Goal: Browse casually: Explore the website without a specific task or goal

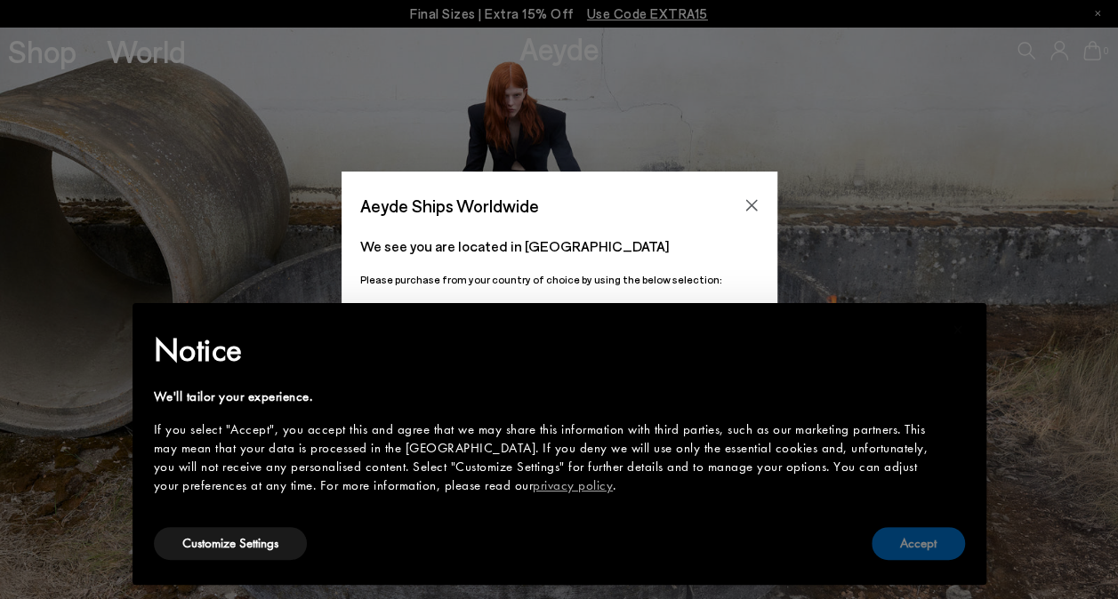
click at [943, 558] on button "Accept" at bounding box center [917, 543] width 93 height 33
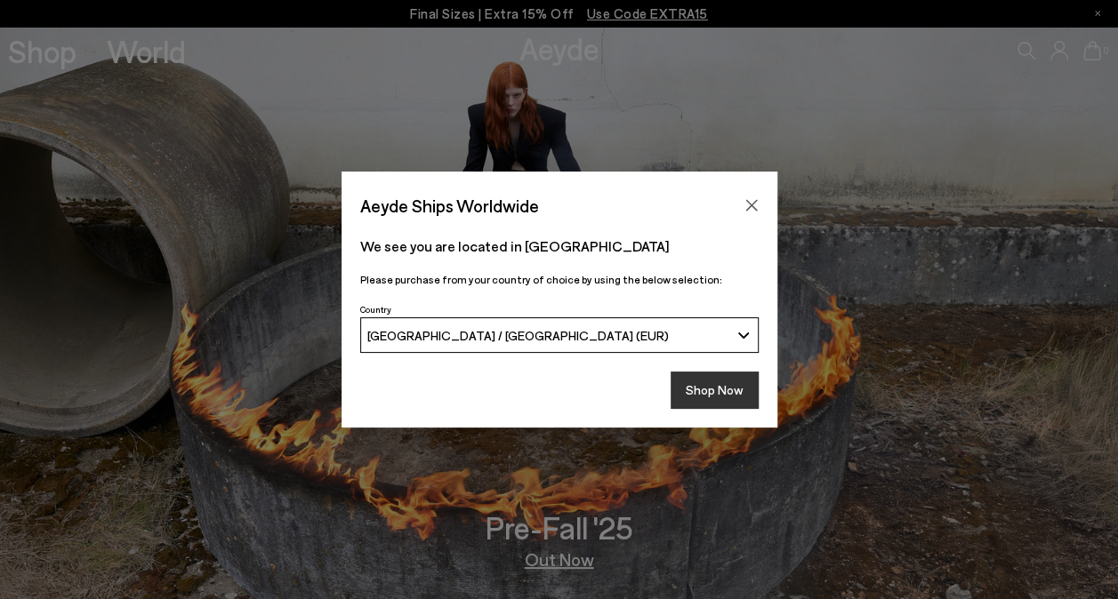
click at [698, 388] on button "Shop Now" at bounding box center [714, 390] width 88 height 37
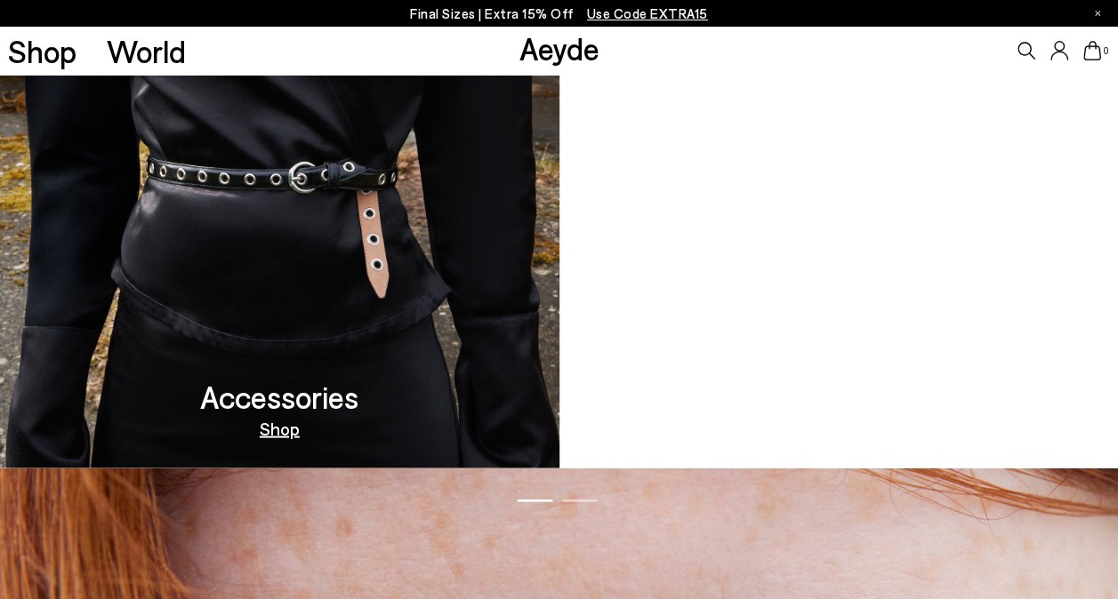
scroll to position [1383, 0]
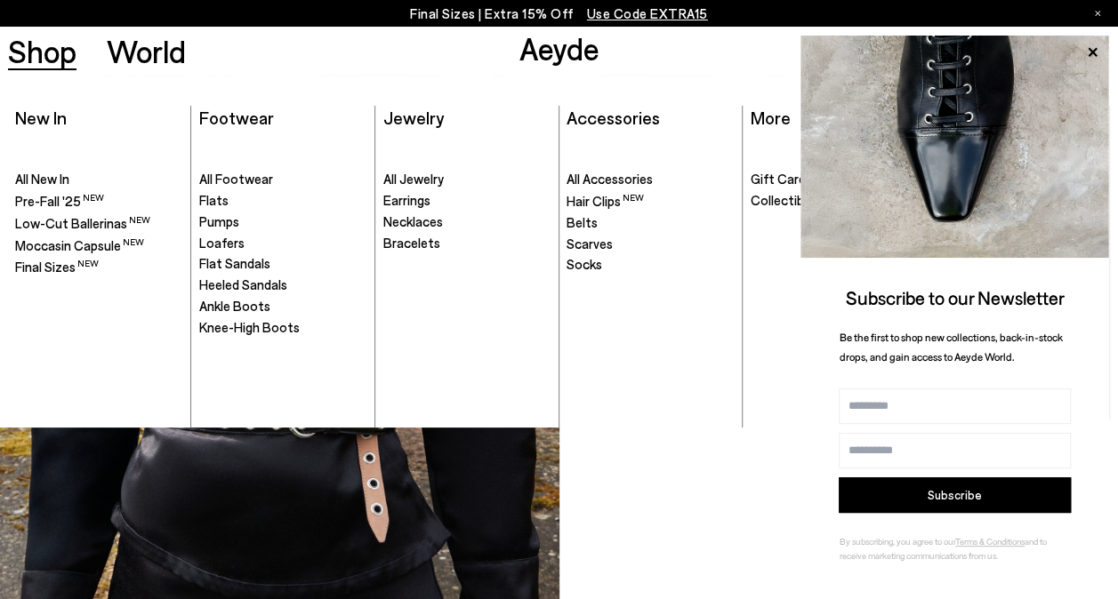
click at [33, 48] on link "Shop" at bounding box center [42, 51] width 68 height 31
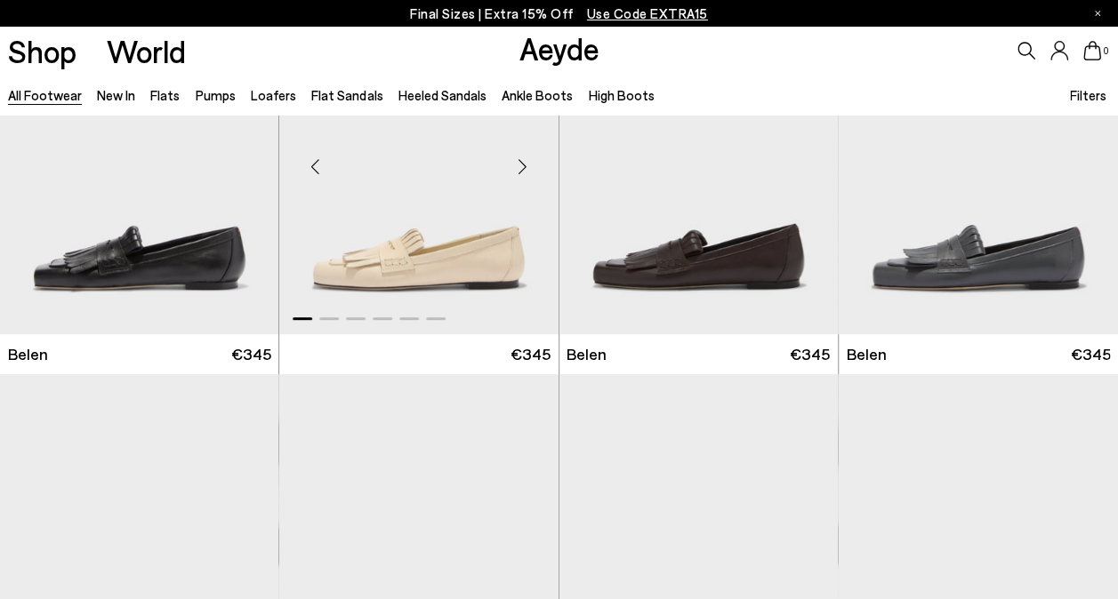
scroll to position [267, 0]
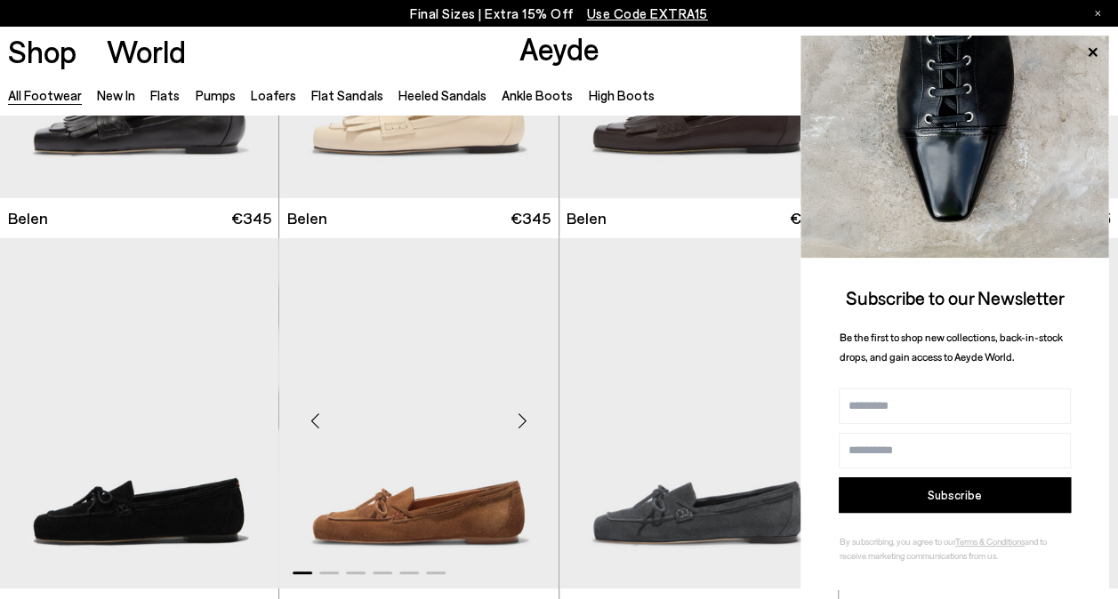
click at [522, 423] on div "Next slide" at bounding box center [522, 420] width 53 height 53
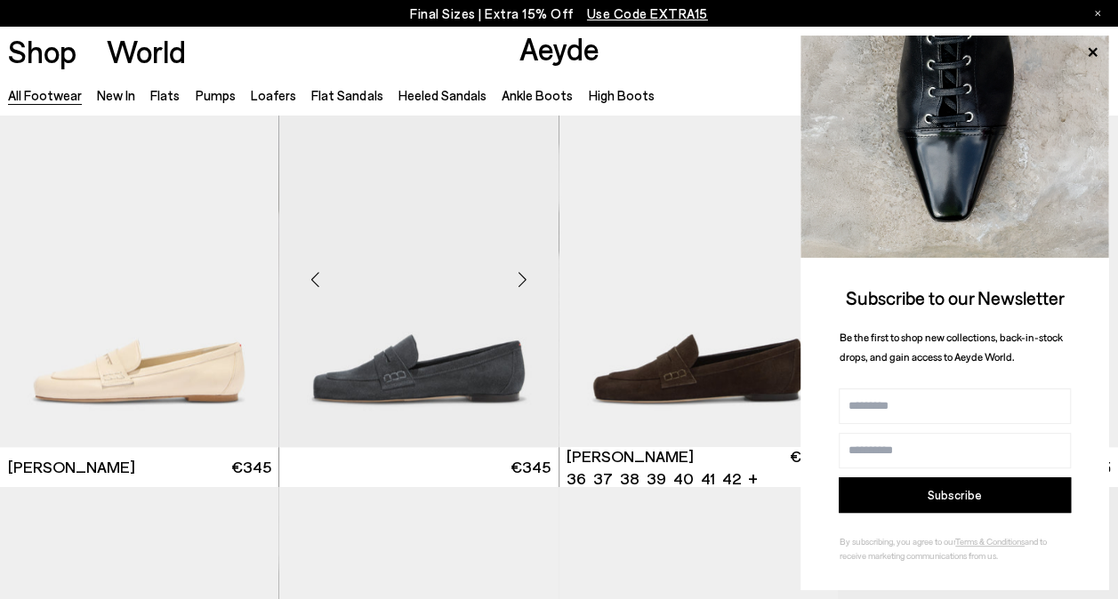
scroll to position [800, 0]
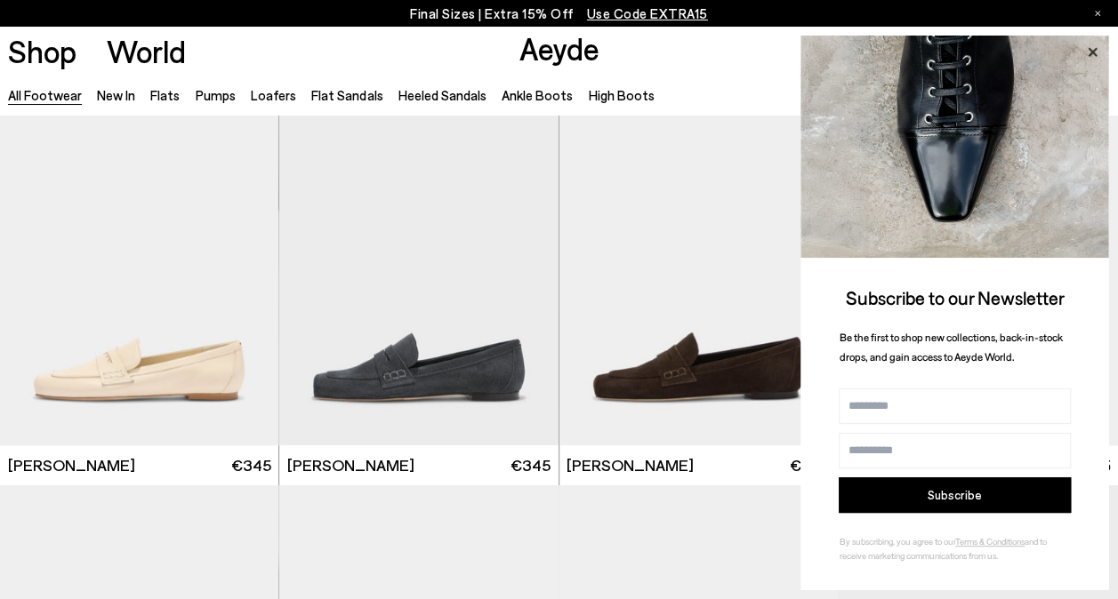
drag, startPoint x: 1094, startPoint y: 43, endPoint x: 1074, endPoint y: 43, distance: 19.6
click at [1089, 43] on icon at bounding box center [1091, 52] width 23 height 23
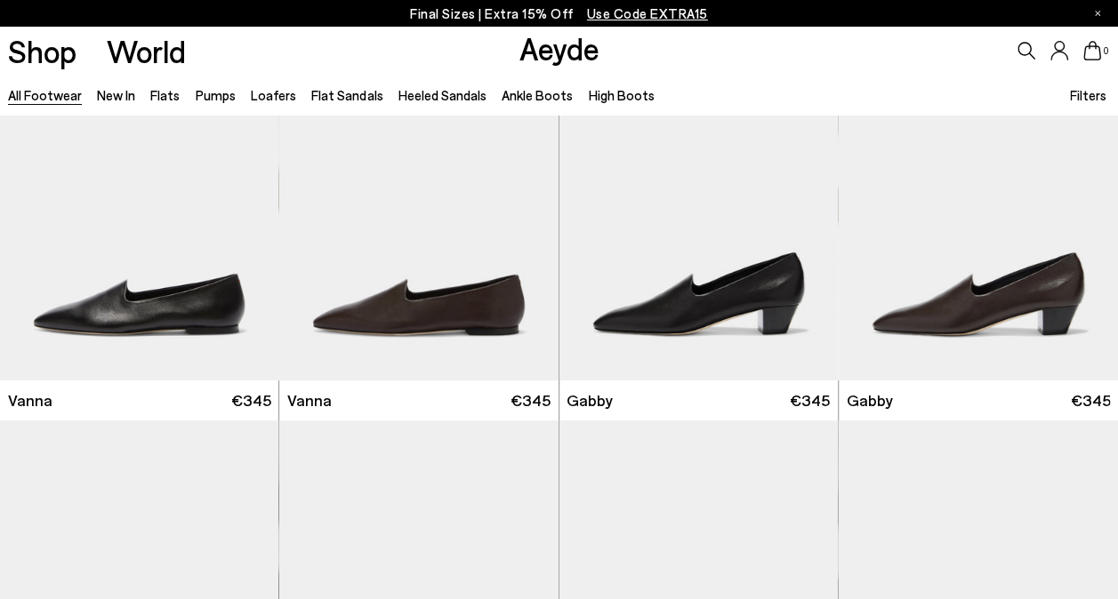
scroll to position [3023, 0]
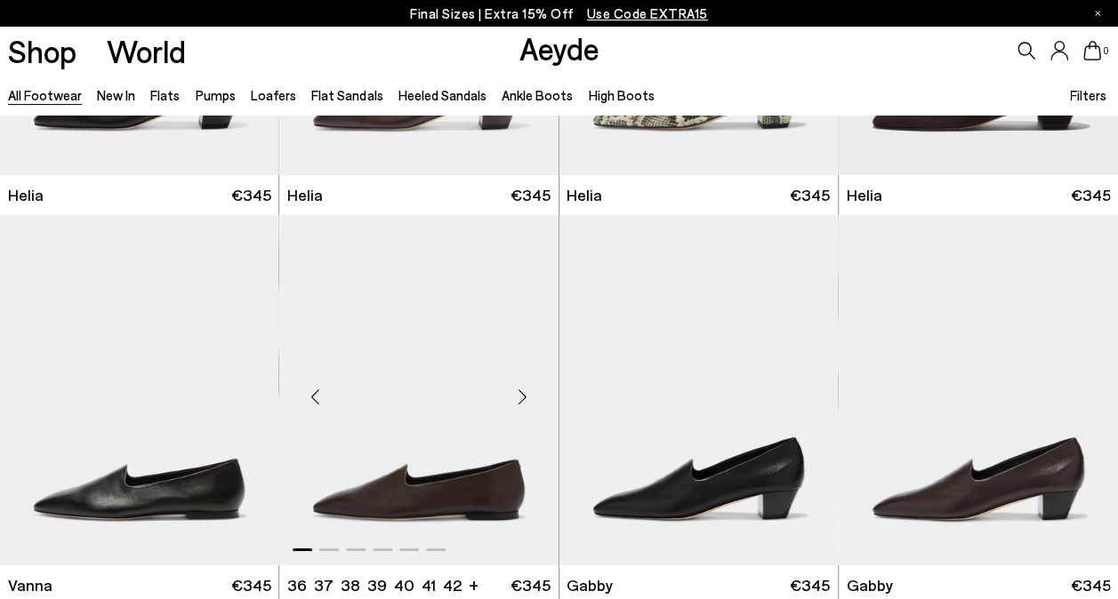
click at [519, 396] on div "Next slide" at bounding box center [522, 397] width 53 height 53
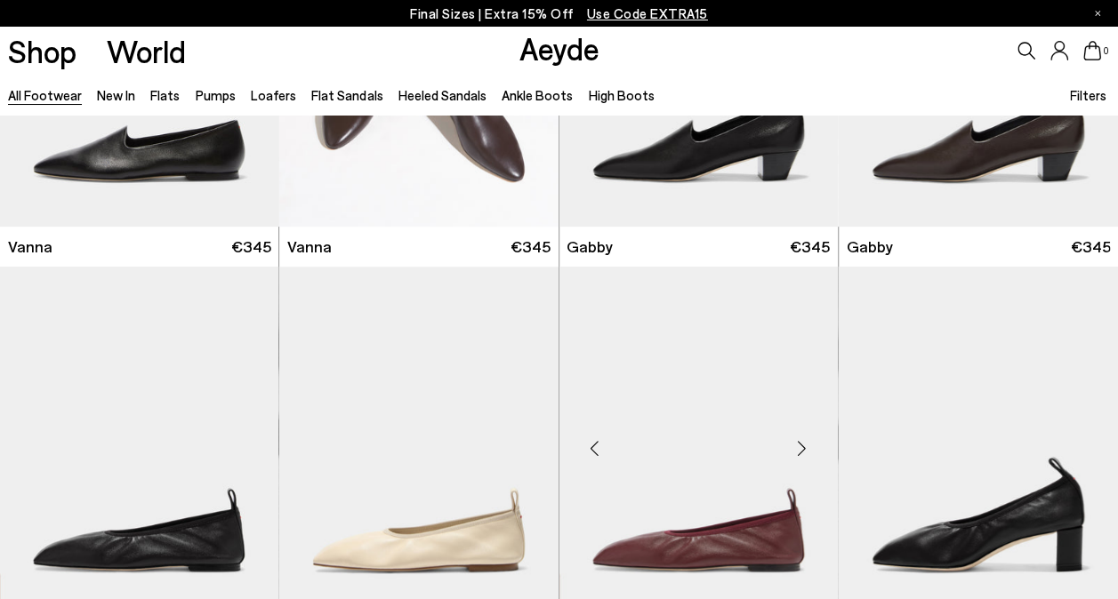
scroll to position [3468, 0]
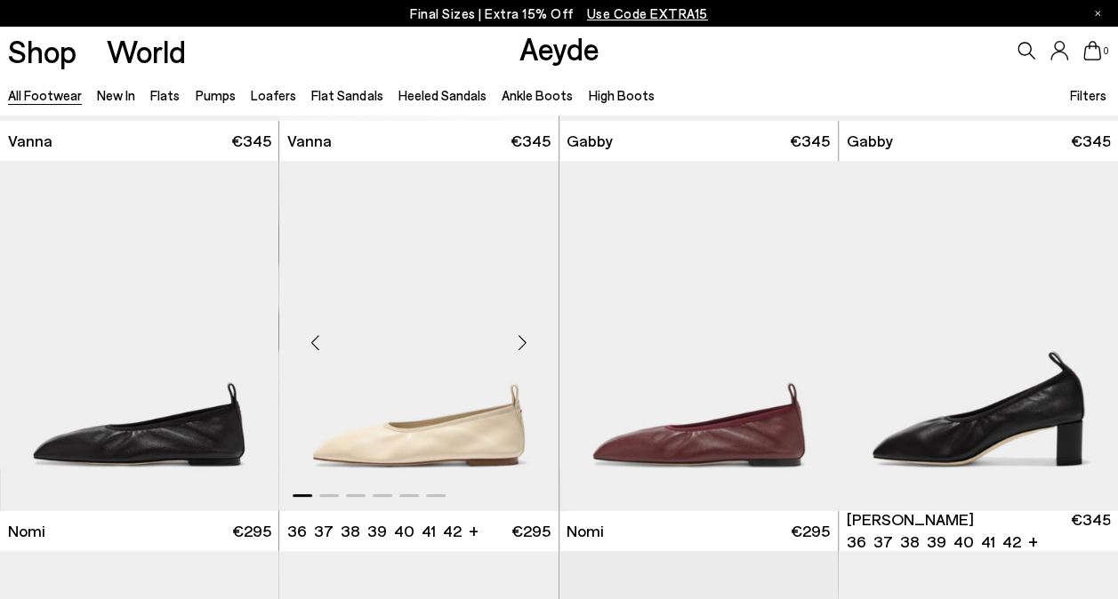
click at [524, 343] on div "Next slide" at bounding box center [522, 343] width 53 height 53
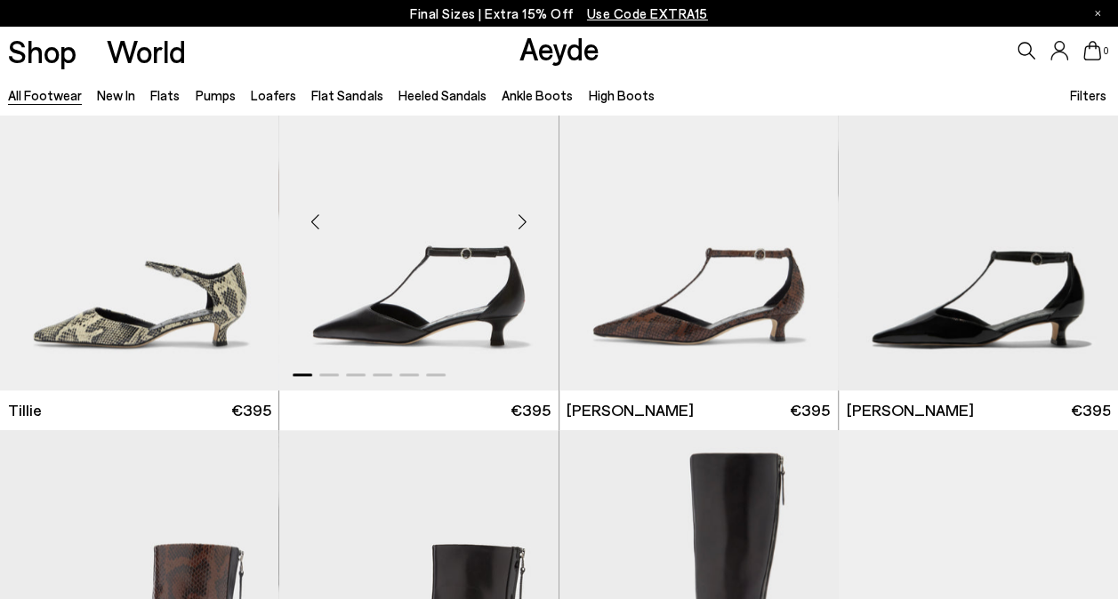
scroll to position [4357, 0]
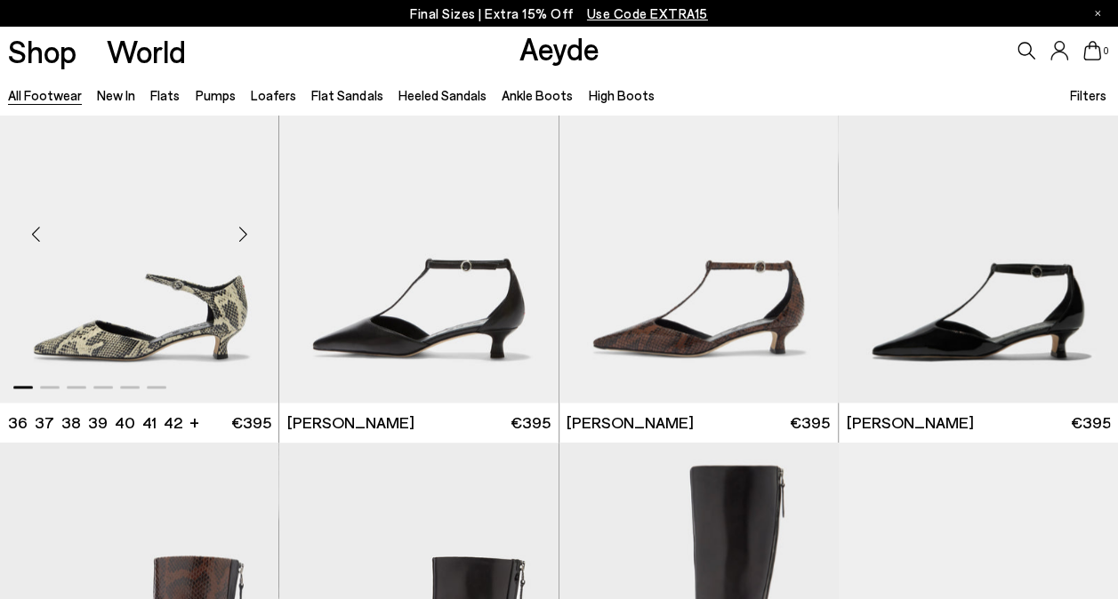
click at [247, 235] on div "Next slide" at bounding box center [242, 234] width 53 height 53
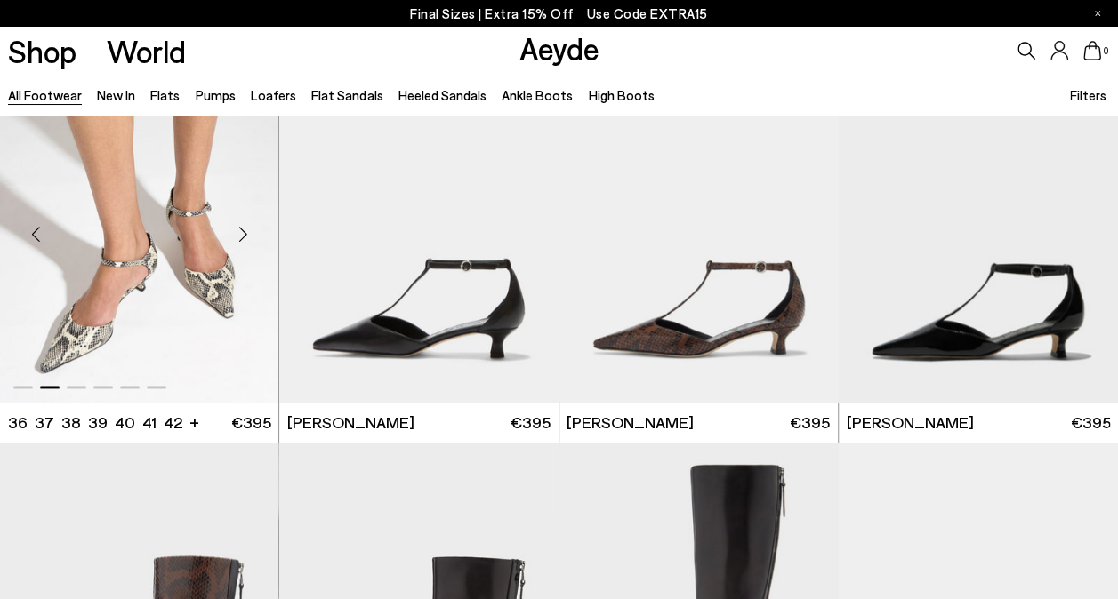
click at [246, 242] on div "Next slide" at bounding box center [242, 234] width 53 height 53
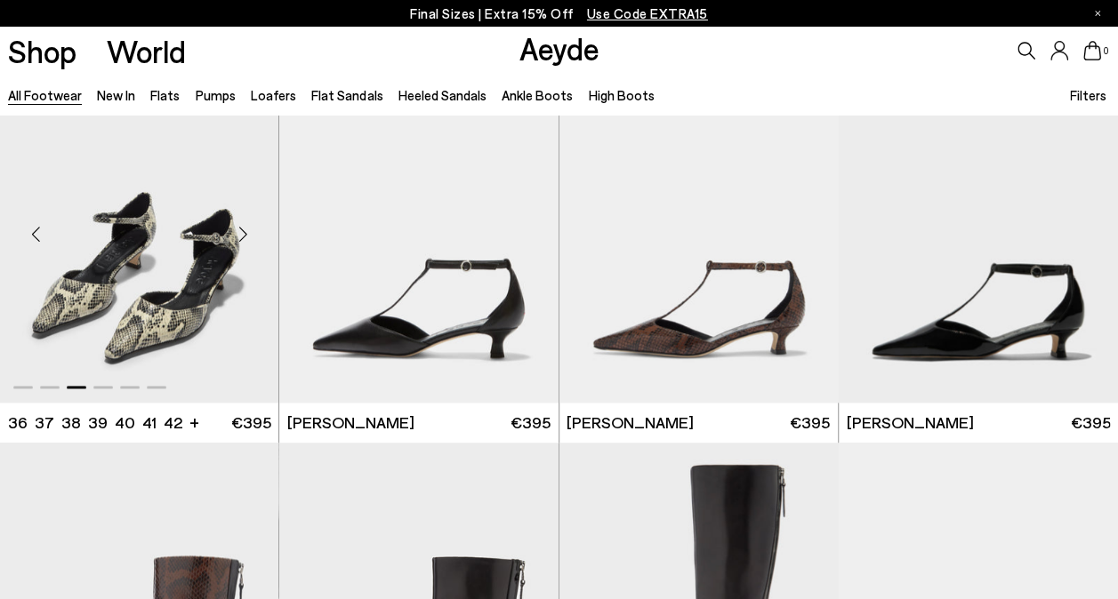
click at [245, 237] on div "Next slide" at bounding box center [242, 234] width 53 height 53
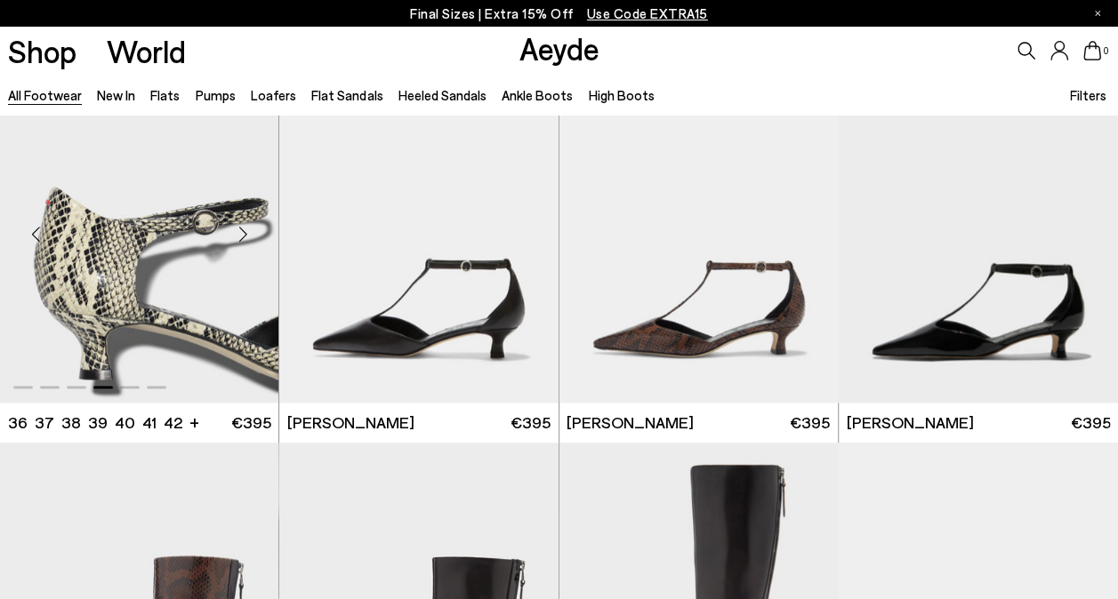
click at [245, 237] on div "Next slide" at bounding box center [242, 234] width 53 height 53
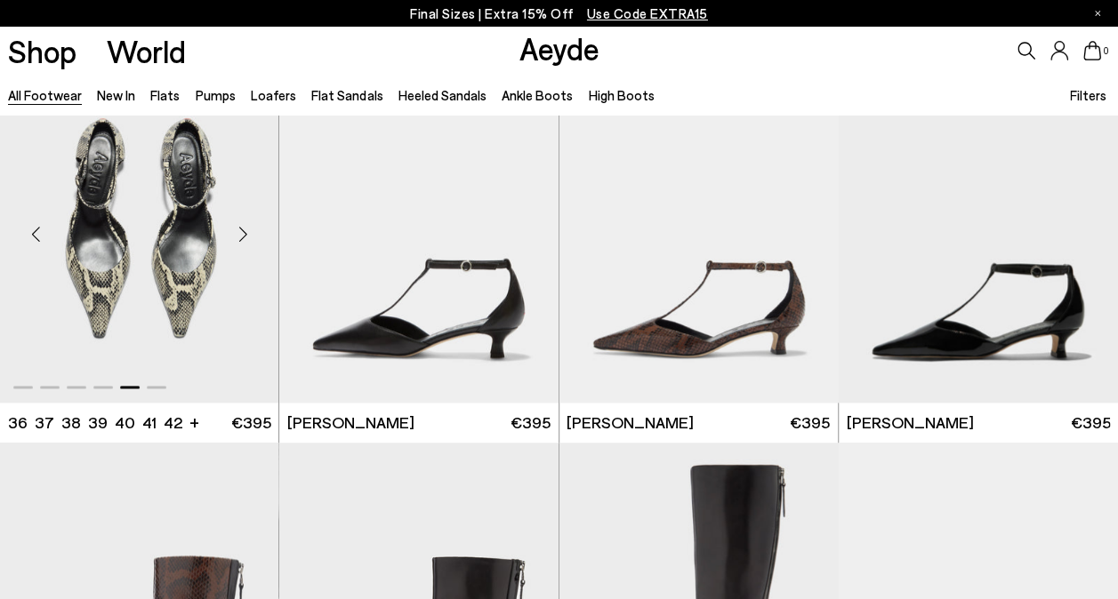
click at [245, 237] on div "Next slide" at bounding box center [242, 234] width 53 height 53
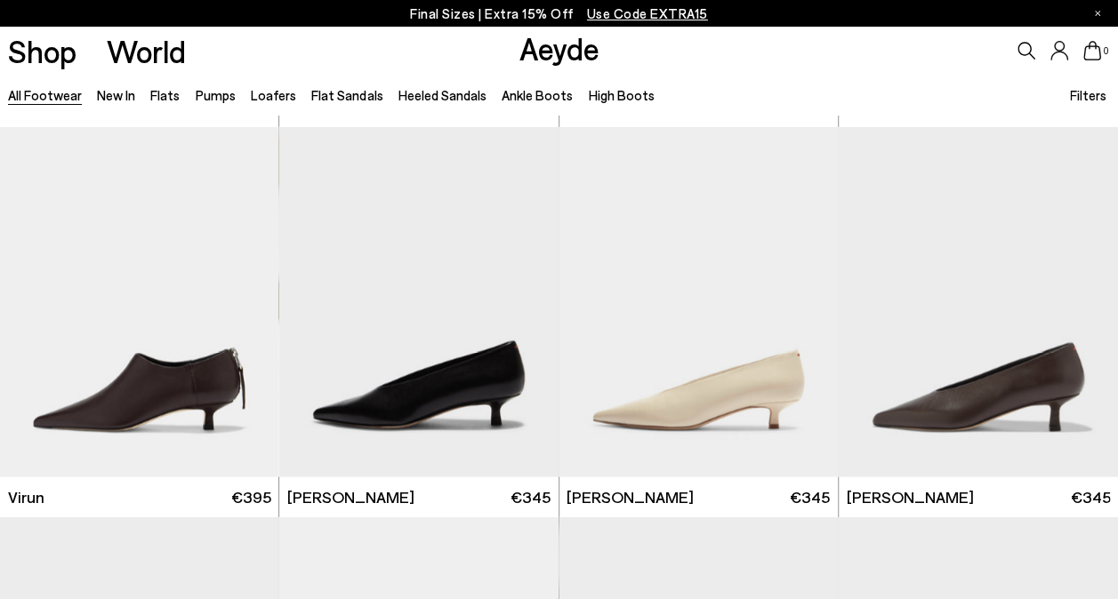
scroll to position [5068, 0]
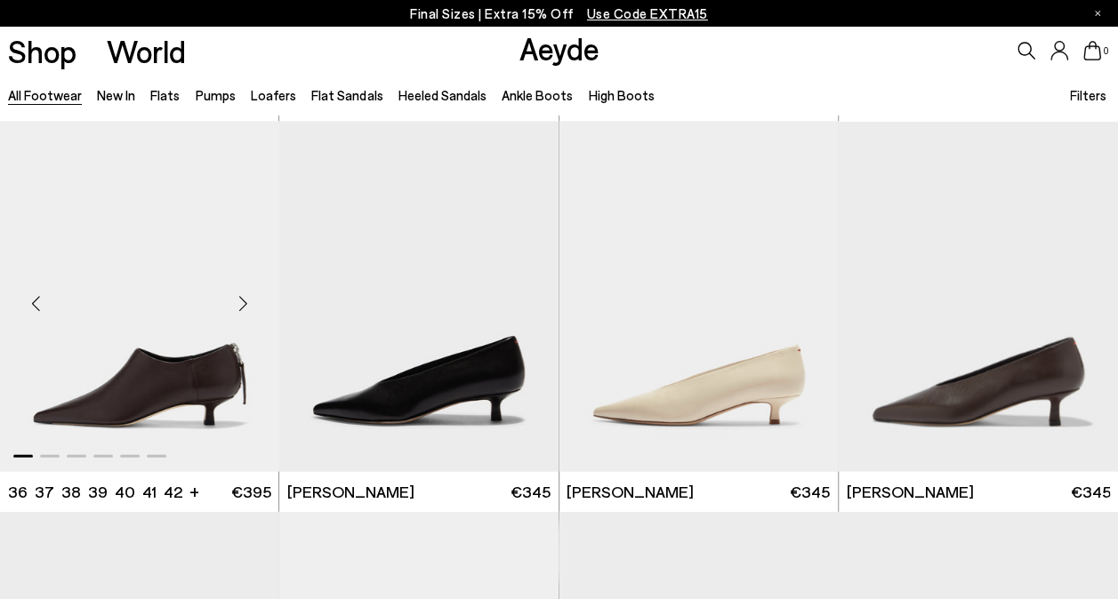
click at [242, 296] on div "Next slide" at bounding box center [242, 303] width 53 height 53
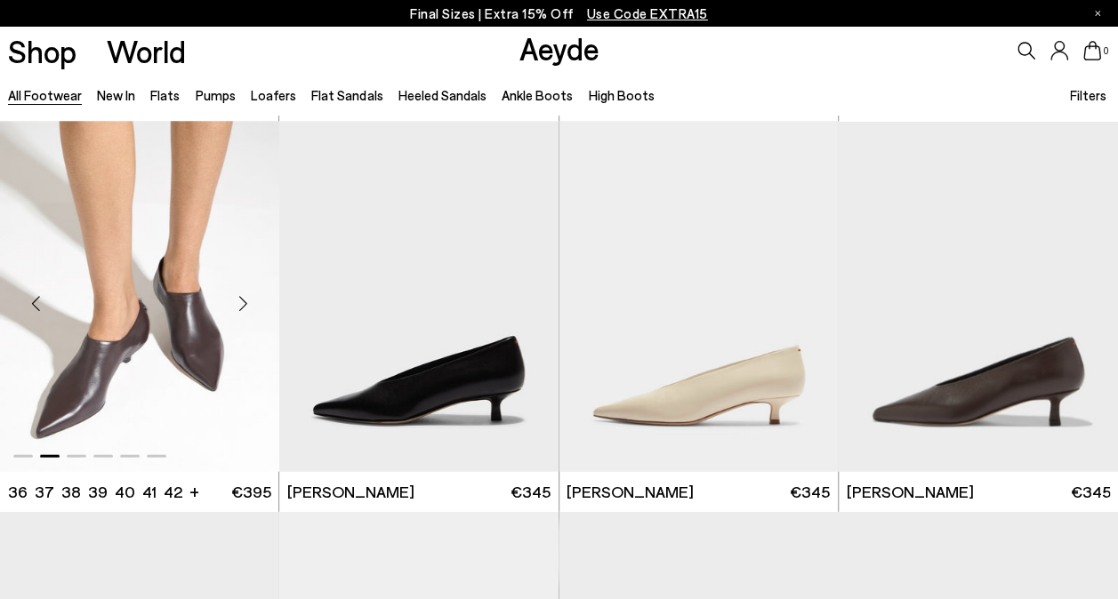
click at [242, 296] on div "Next slide" at bounding box center [242, 303] width 53 height 53
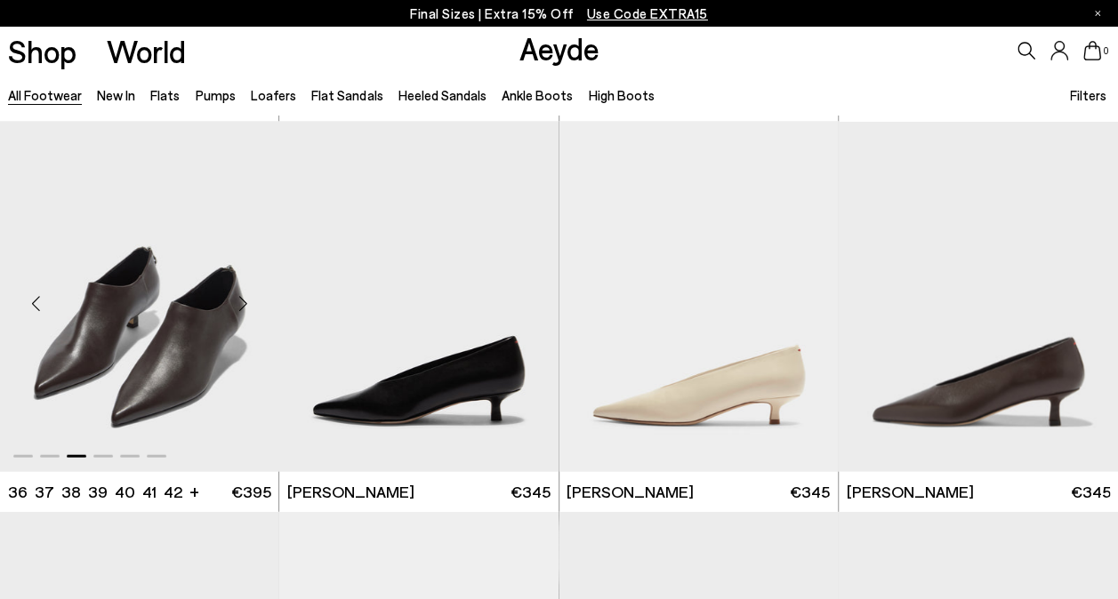
click at [23, 306] on div "Previous slide" at bounding box center [35, 303] width 53 height 53
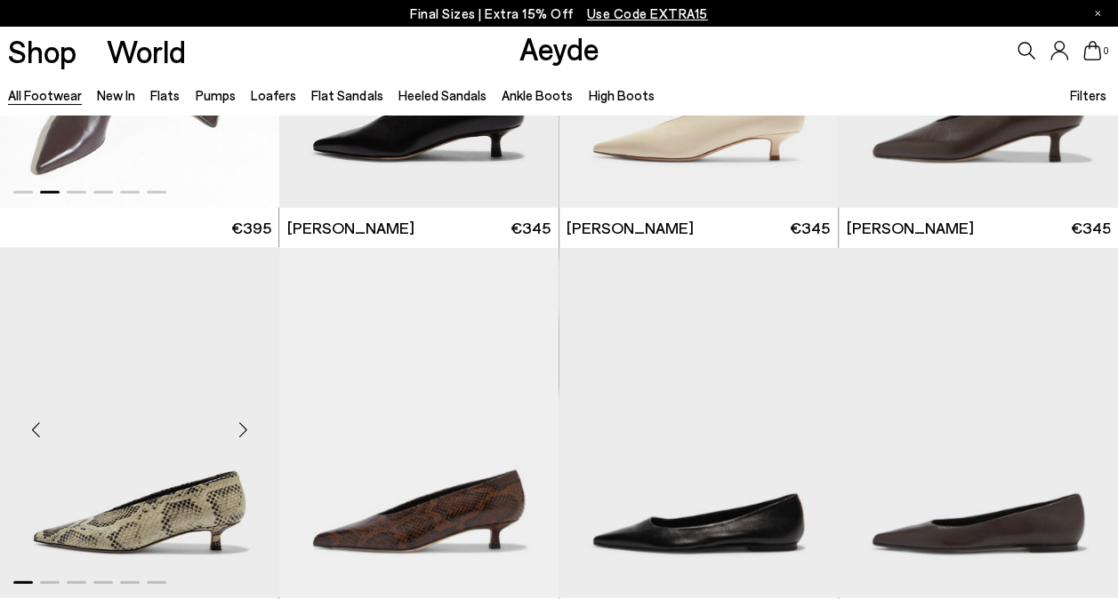
scroll to position [5513, 0]
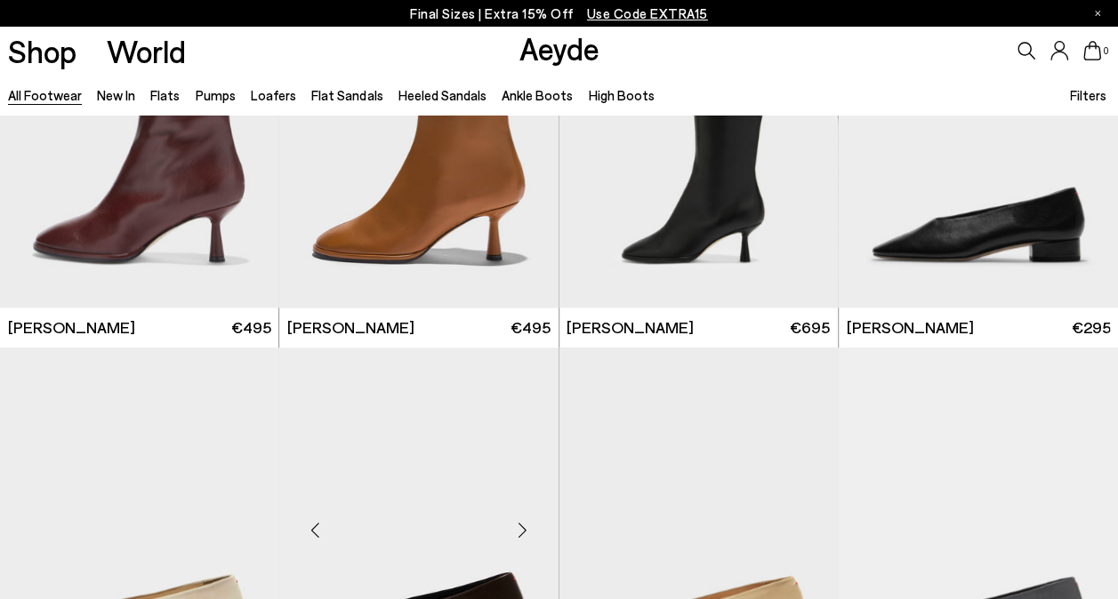
scroll to position [8092, 0]
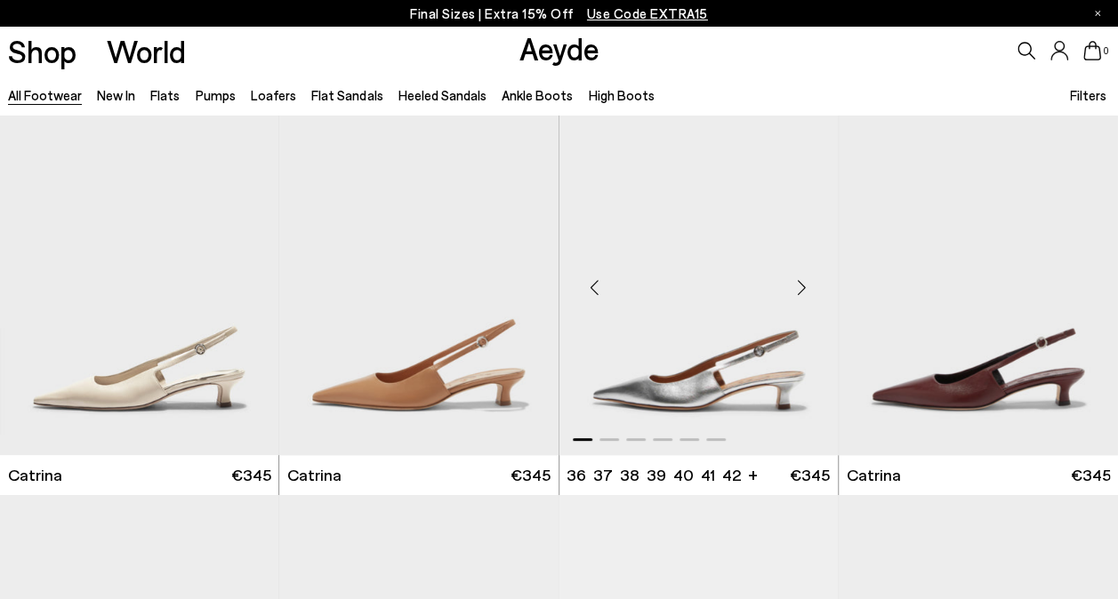
scroll to position [10226, 0]
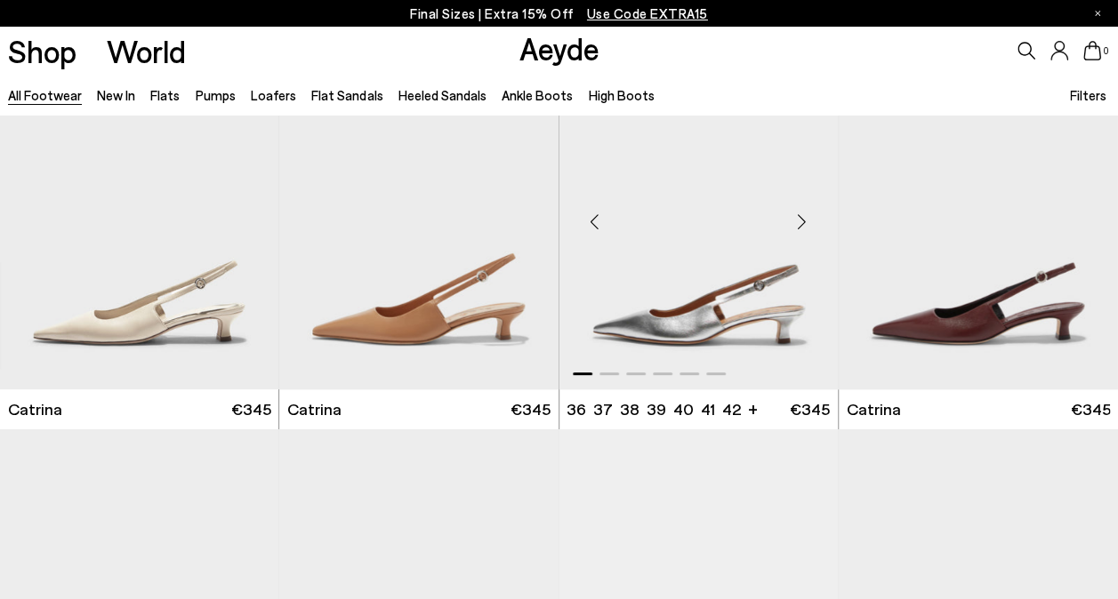
click at [806, 216] on div "Next slide" at bounding box center [801, 221] width 53 height 53
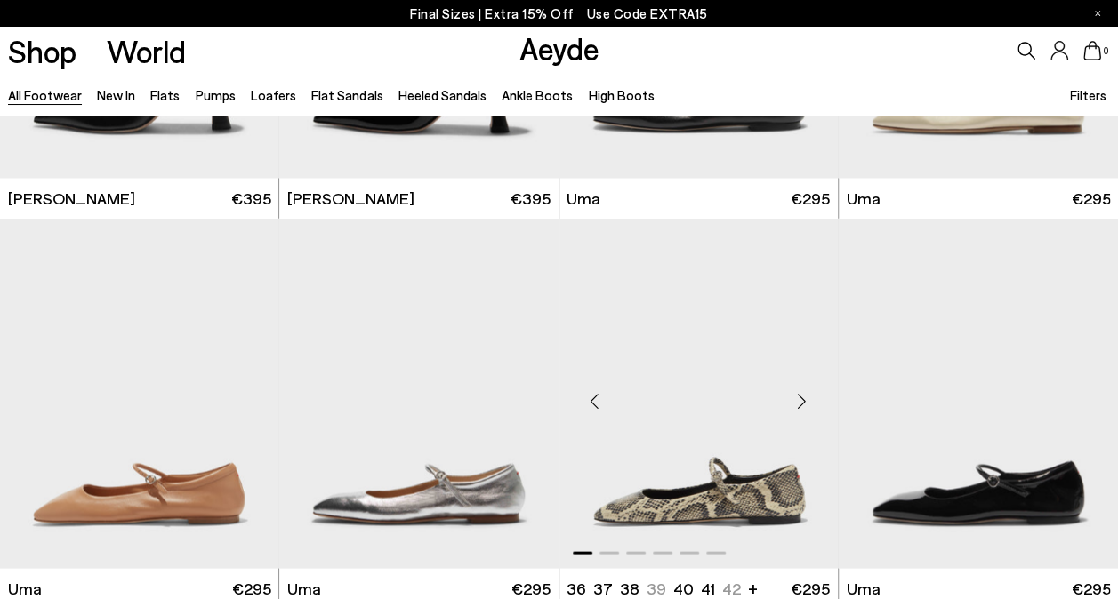
scroll to position [11826, 0]
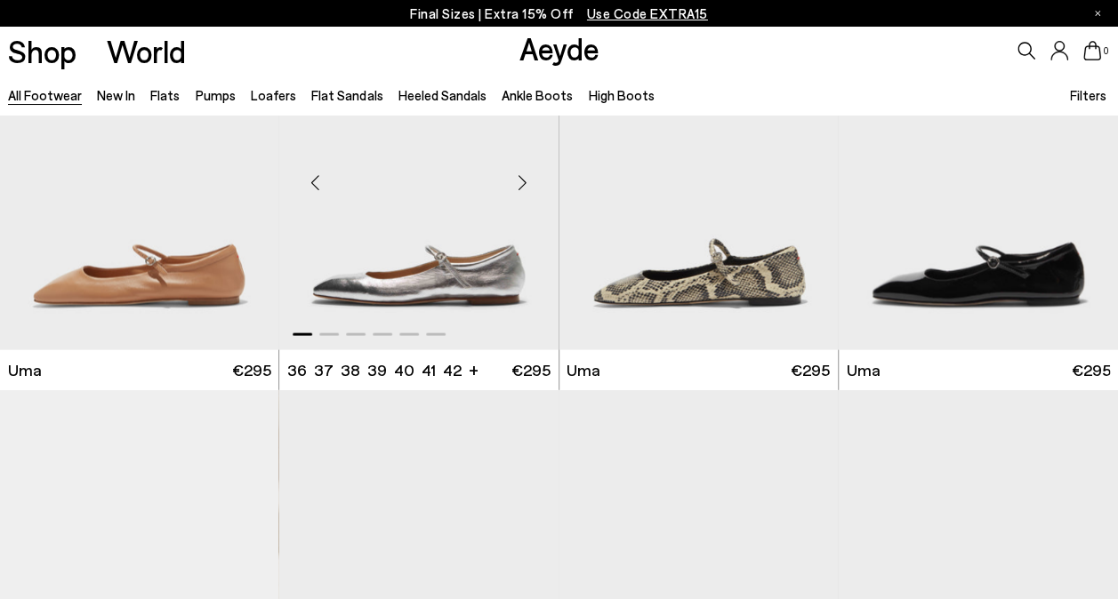
click at [521, 176] on div "Next slide" at bounding box center [522, 182] width 53 height 53
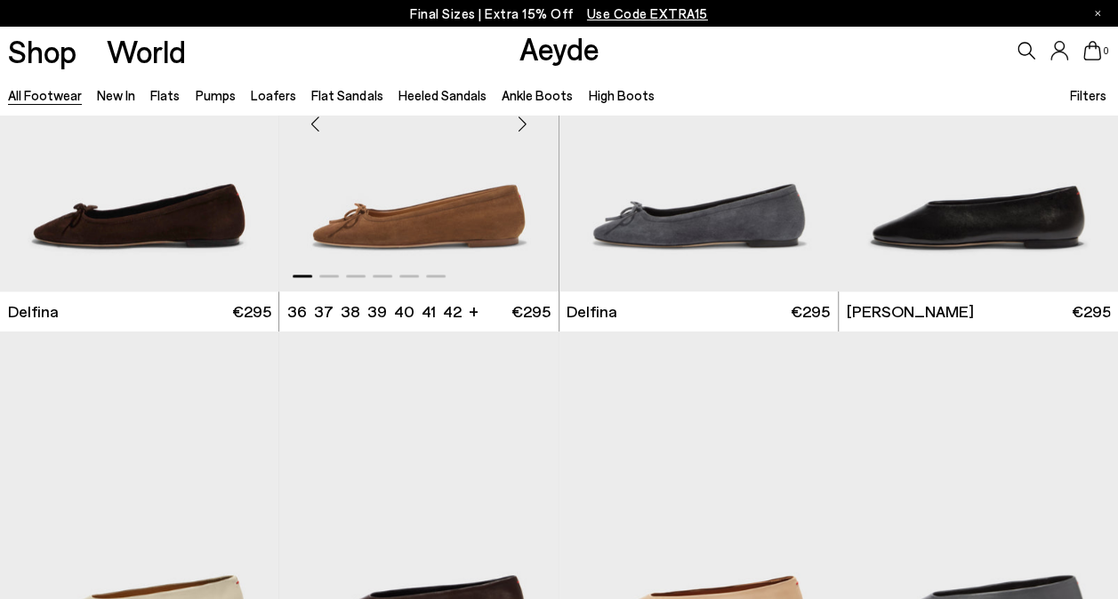
scroll to position [14049, 0]
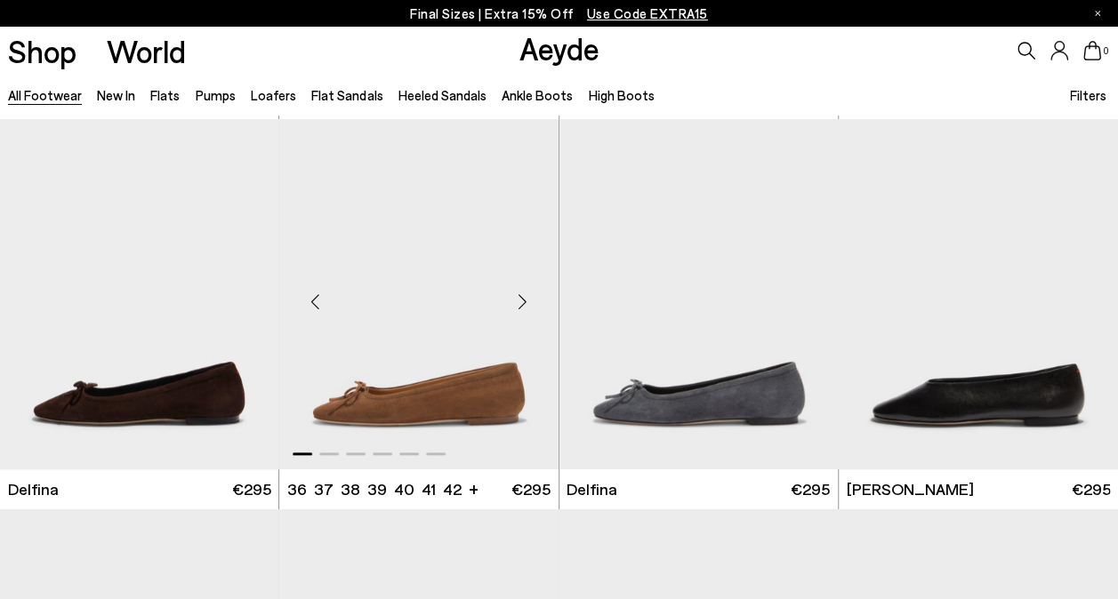
click at [517, 302] on div "Next slide" at bounding box center [522, 301] width 53 height 53
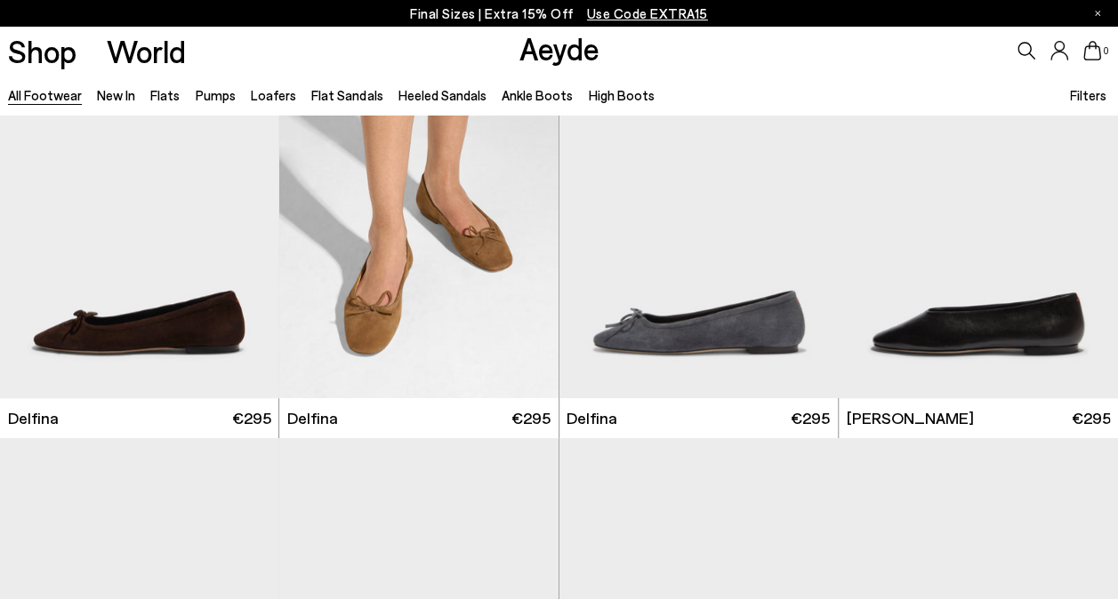
scroll to position [14537, 0]
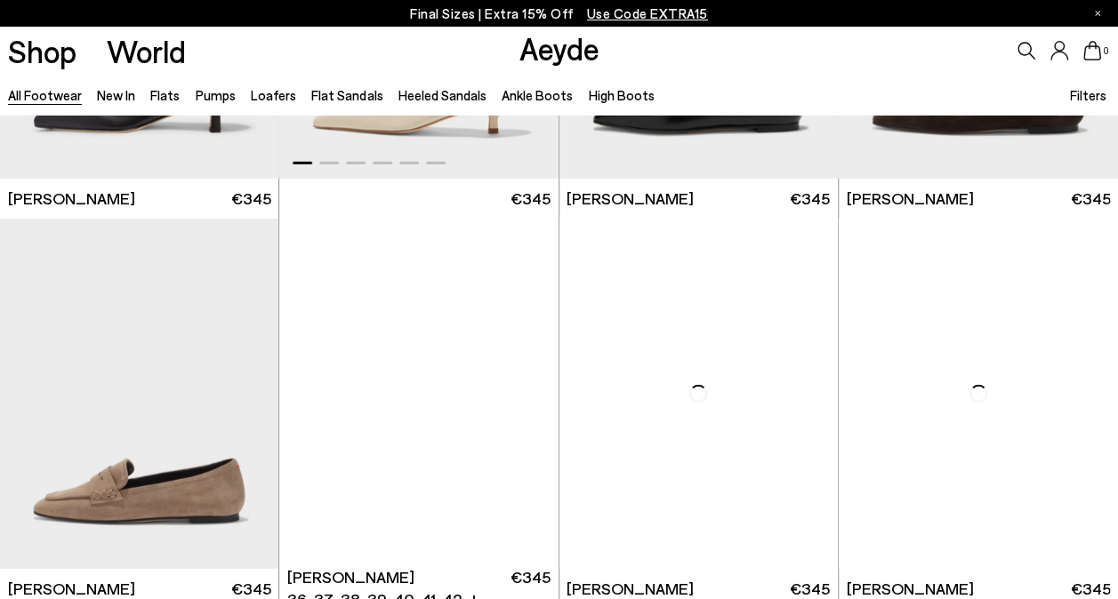
scroll to position [15917, 0]
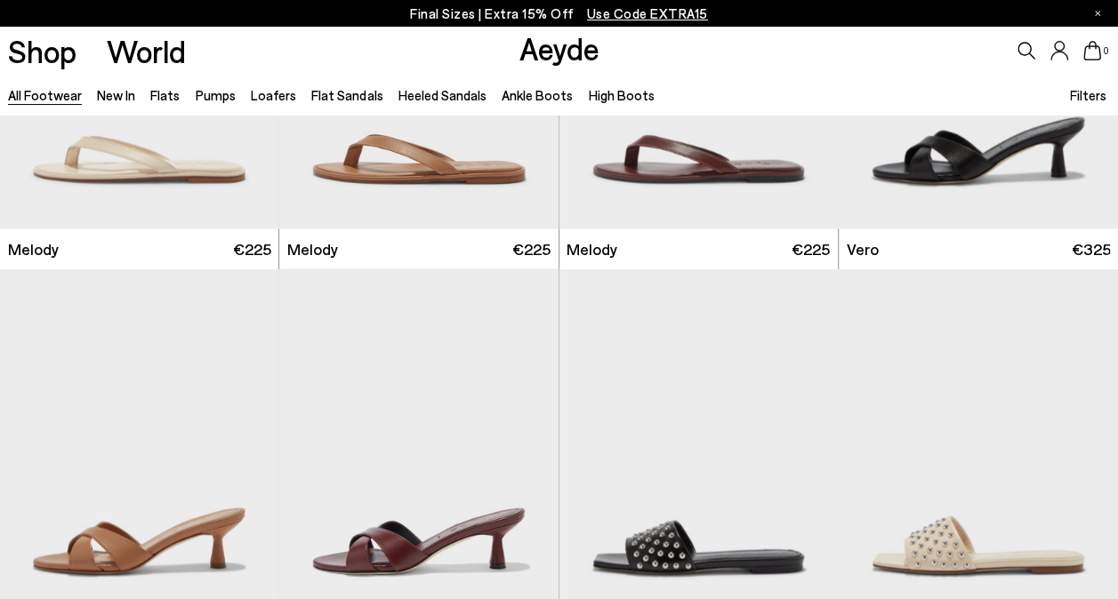
scroll to position [19562, 0]
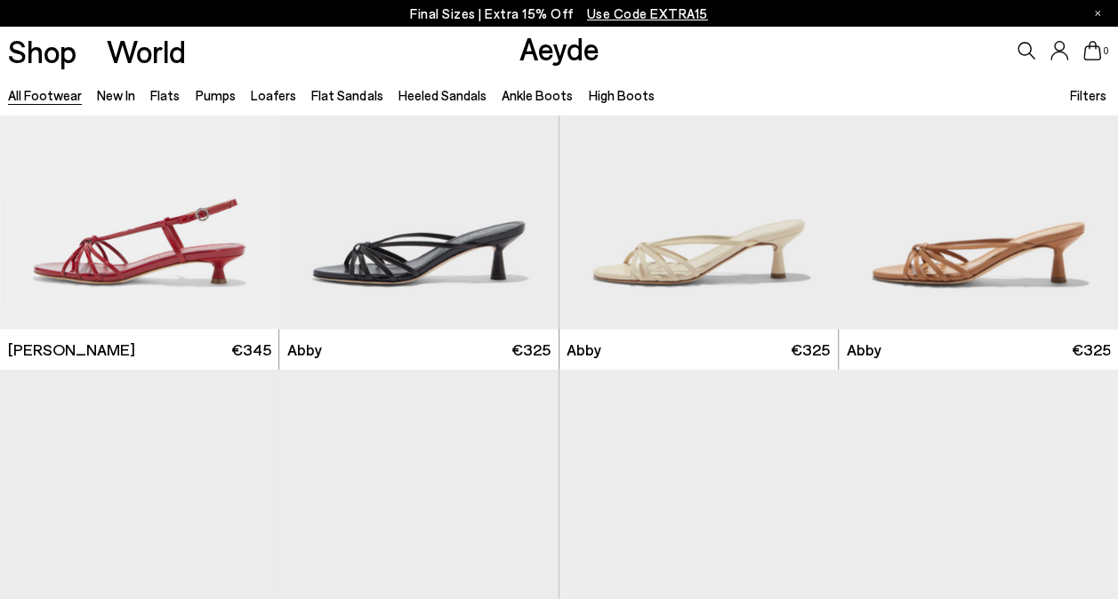
scroll to position [21163, 0]
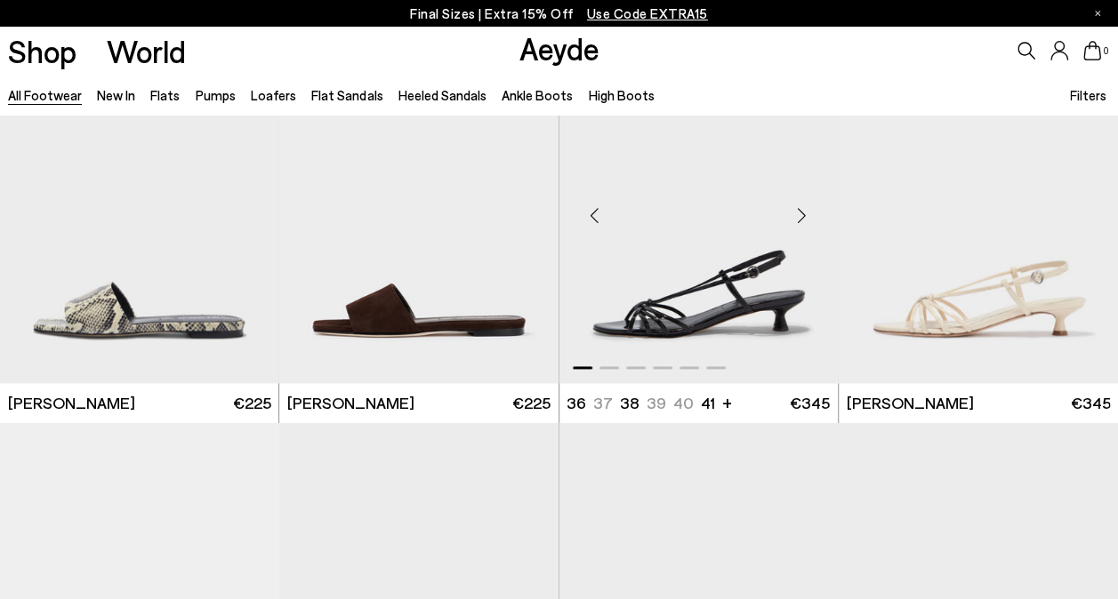
click at [803, 209] on div "Next slide" at bounding box center [801, 215] width 53 height 53
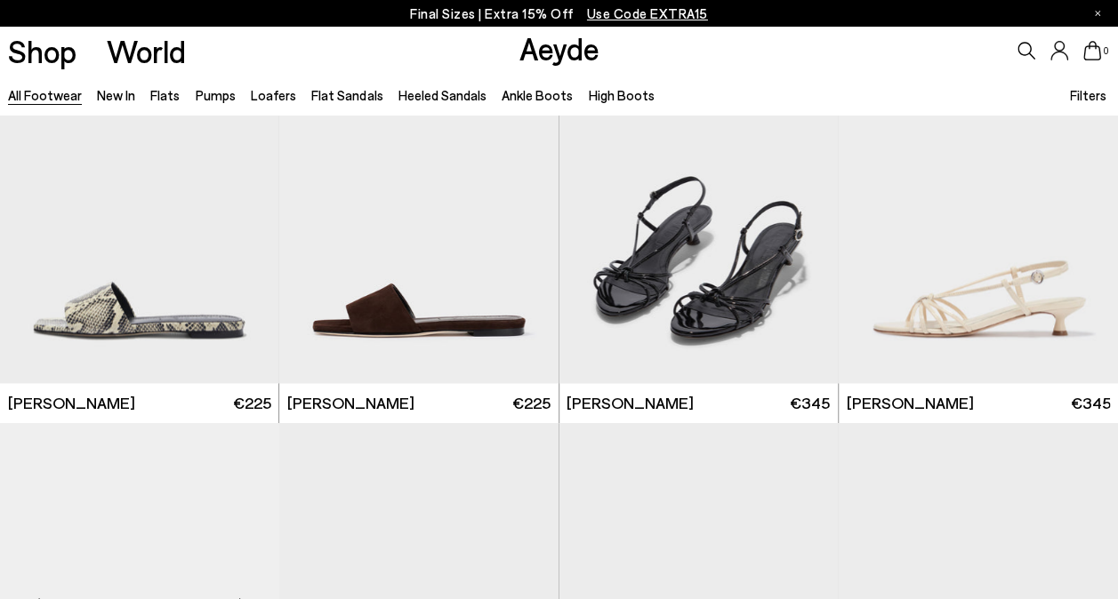
scroll to position [21519, 0]
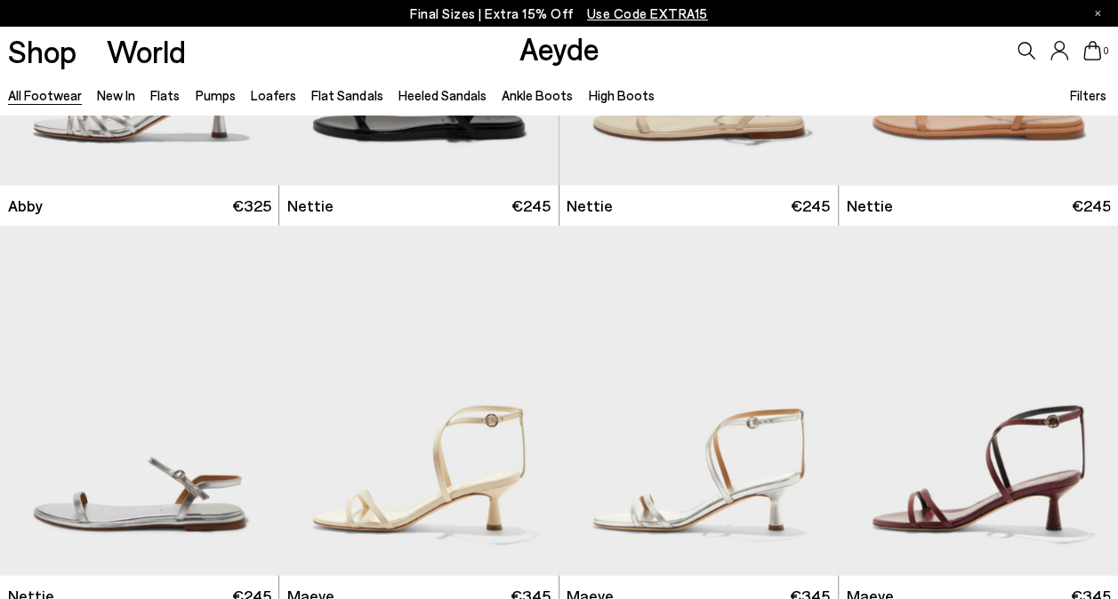
scroll to position [22763, 0]
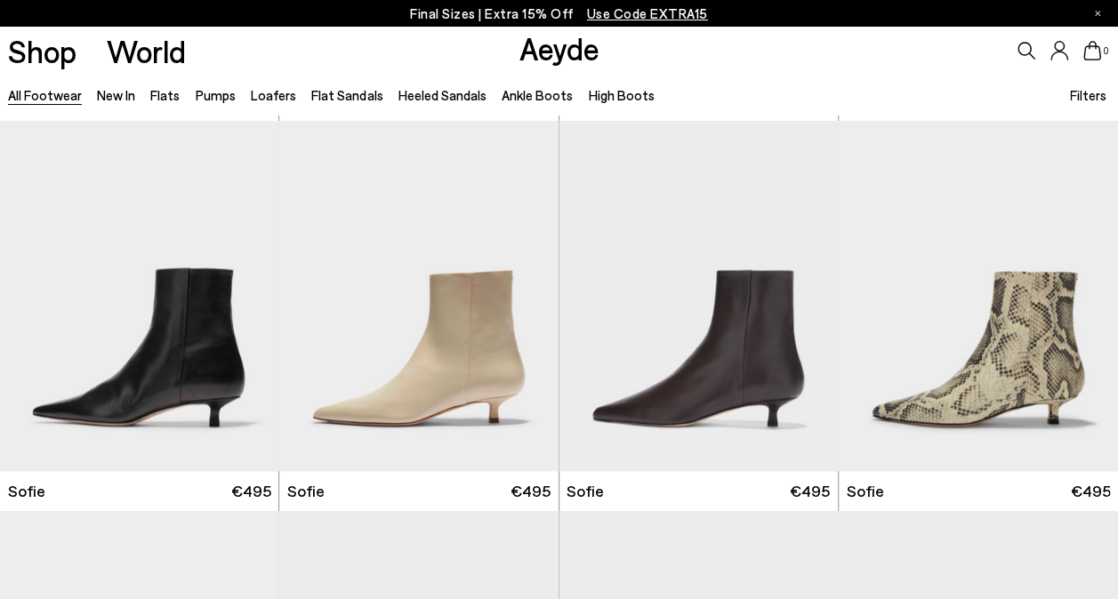
scroll to position [24127, 0]
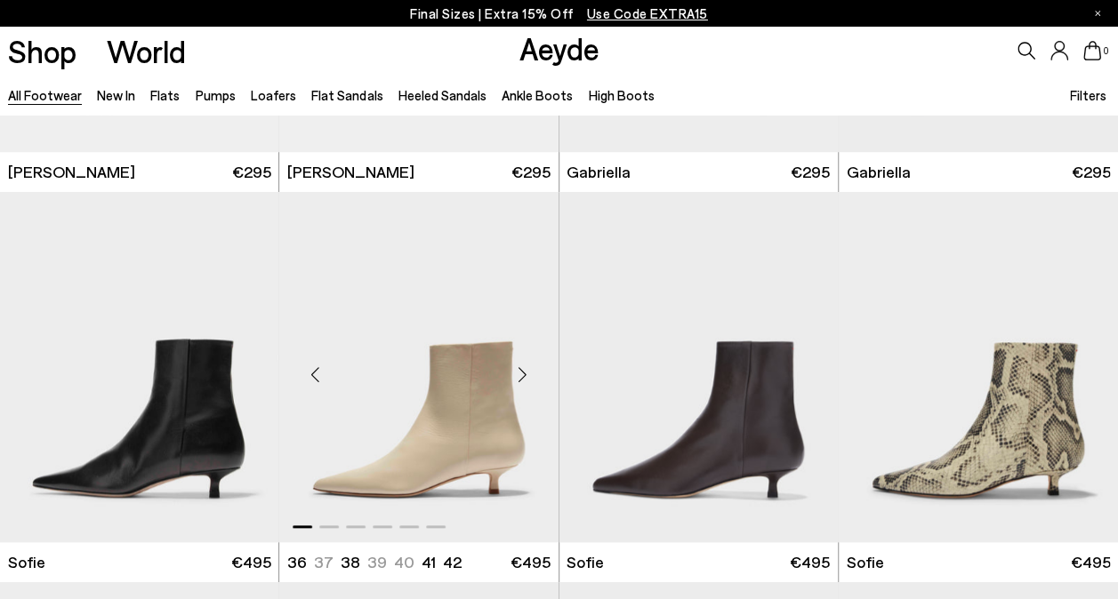
click at [519, 369] on div "Next slide" at bounding box center [522, 374] width 53 height 53
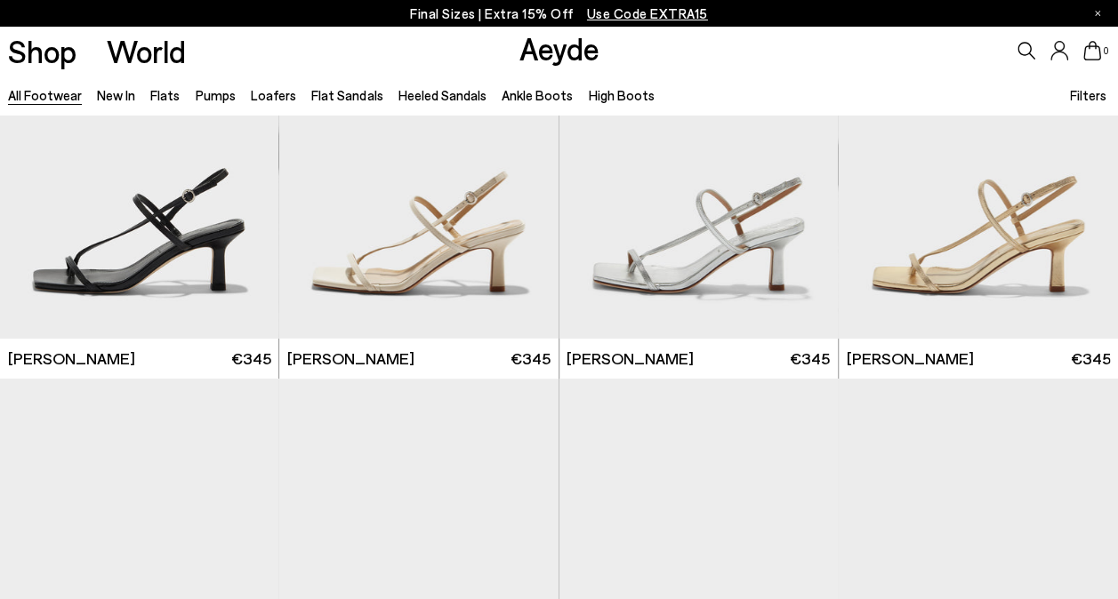
scroll to position [17458, 0]
